Goal: Information Seeking & Learning: Learn about a topic

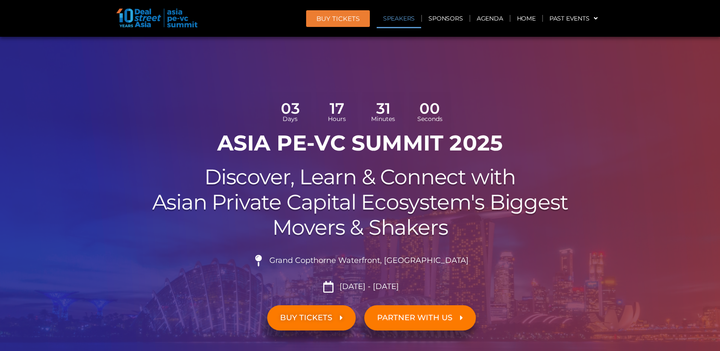
scroll to position [8256, 0]
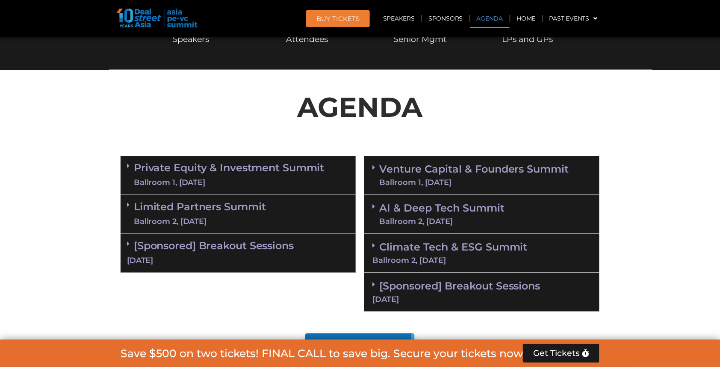
scroll to position [489, 0]
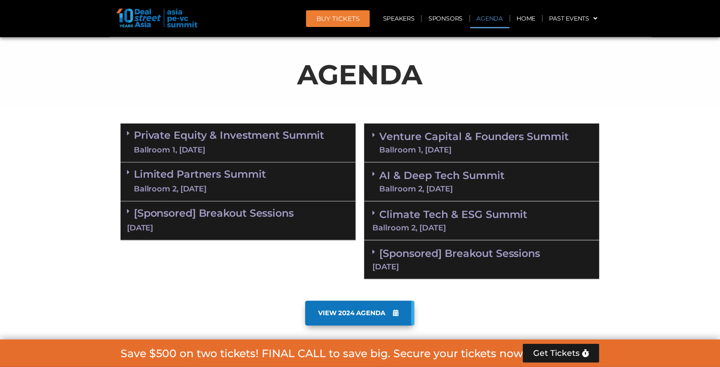
click at [449, 135] on link "Venture Capital & Founders​ Summit Ballroom 1, [DATE]" at bounding box center [474, 143] width 190 height 22
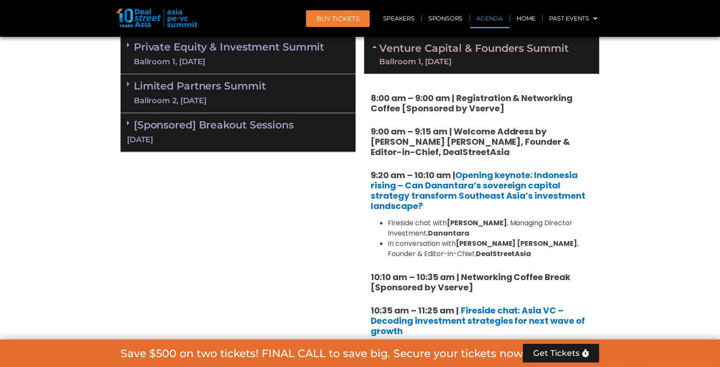
scroll to position [597, 0]
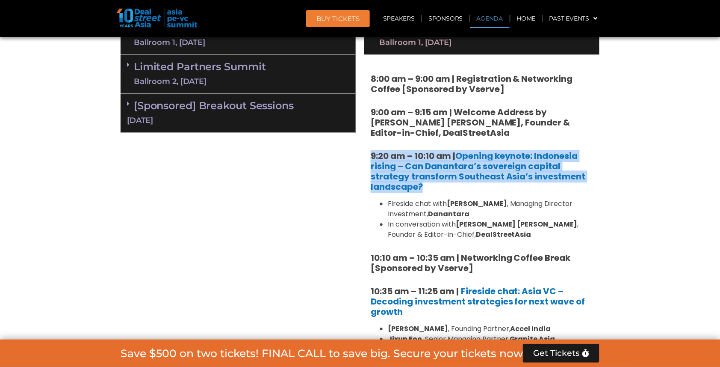
drag, startPoint x: 361, startPoint y: 148, endPoint x: 434, endPoint y: 176, distance: 77.8
copy strong "9:20 am – 10:10 am | Opening keynote: Indonesia rising – Can Danantara’s sovere…"
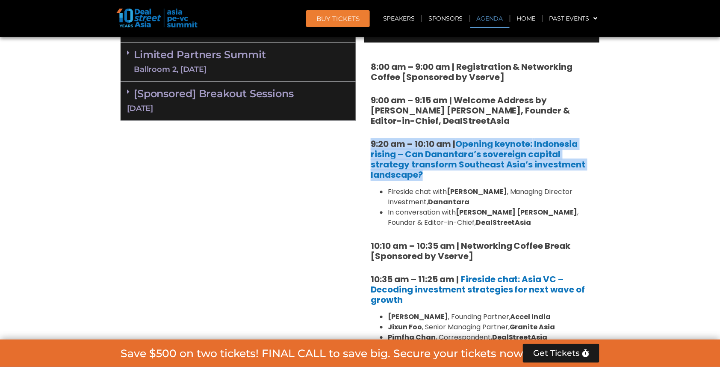
scroll to position [525, 0]
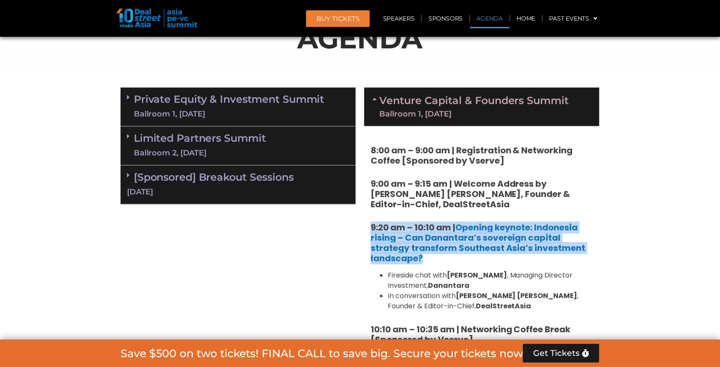
click at [249, 138] on link "Limited Partners [GEOGRAPHIC_DATA] 2, [DATE]" at bounding box center [200, 146] width 132 height 26
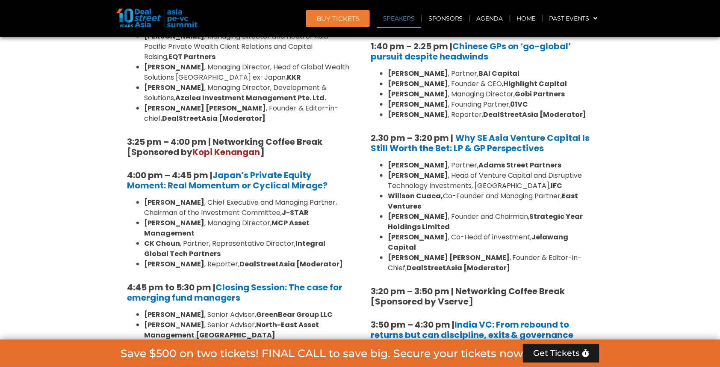
scroll to position [1194, 0]
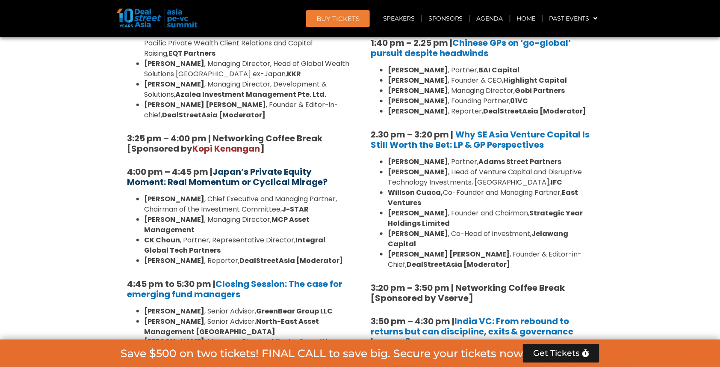
click at [263, 166] on b "Japan’s Private Equity Moment: Real Momentum or Cyclical Mirage?" at bounding box center [227, 177] width 201 height 22
click at [262, 166] on b "Japan’s Private Equity Moment: Real Momentum or Cyclical Mirage?" at bounding box center [227, 177] width 201 height 22
drag, startPoint x: 118, startPoint y: 106, endPoint x: 349, endPoint y: 120, distance: 232.2
click at [349, 120] on div "Private Equity & Investment Summit Ballroom 1, [DATE] 8:00 am – 9:00 am | Regis…" at bounding box center [238, 116] width 244 height 1403
copy h5 "4:00 pm – 4:45 pm | Japan’s Private Equity Moment: Real Momentum or Cyclical Mi…"
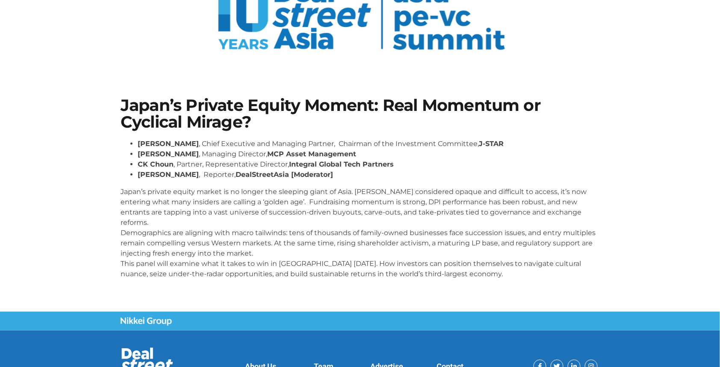
scroll to position [88, 0]
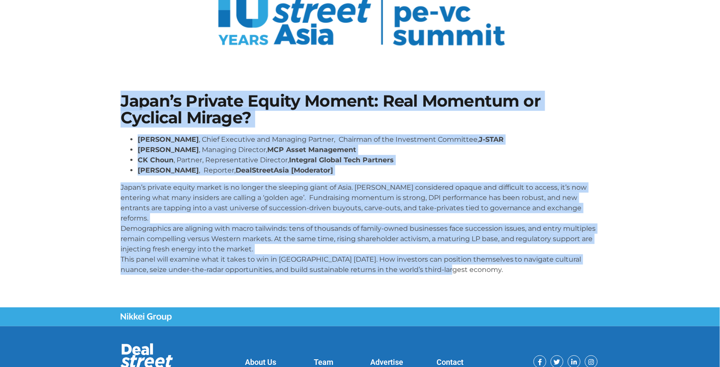
drag, startPoint x: 110, startPoint y: 90, endPoint x: 545, endPoint y: 265, distance: 468.4
click at [545, 265] on section "Japan’s Private Equity Moment: Real Momentum or Cyclical Mirage? Gregory Rokuro…" at bounding box center [360, 187] width 720 height 240
copy div "Japan’s Private Equity Moment: Real Momentum or Cyclical Mirage? Gregory Rokuro…"
